Goal: Register for event/course

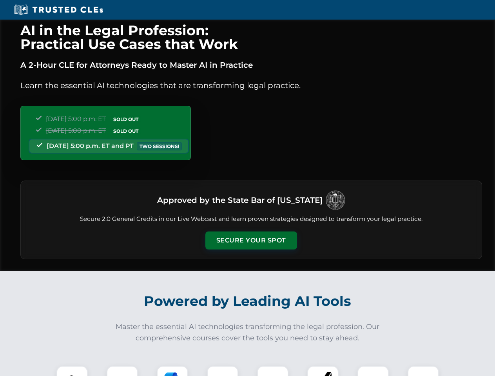
click at [251, 240] on button "Secure Your Spot" at bounding box center [251, 240] width 92 height 18
click at [72, 371] on img at bounding box center [72, 381] width 23 height 23
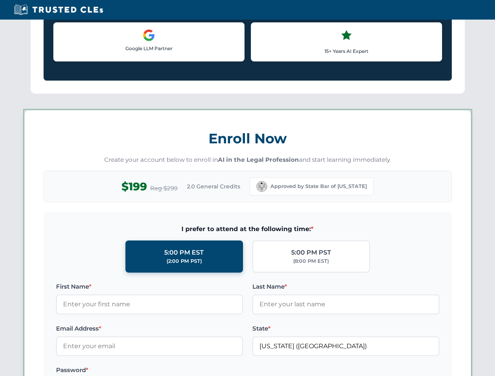
click at [172, 371] on label "Password *" at bounding box center [149, 369] width 187 height 9
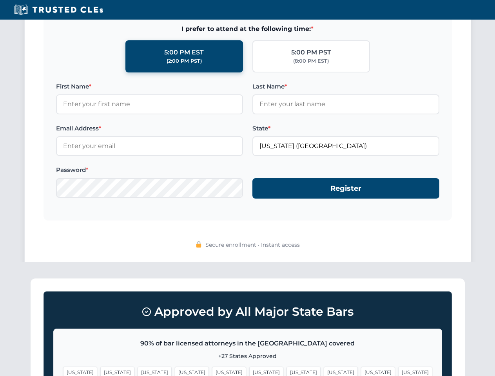
click at [361, 371] on span "[US_STATE]" at bounding box center [378, 372] width 34 height 11
